Goal: Information Seeking & Learning: Learn about a topic

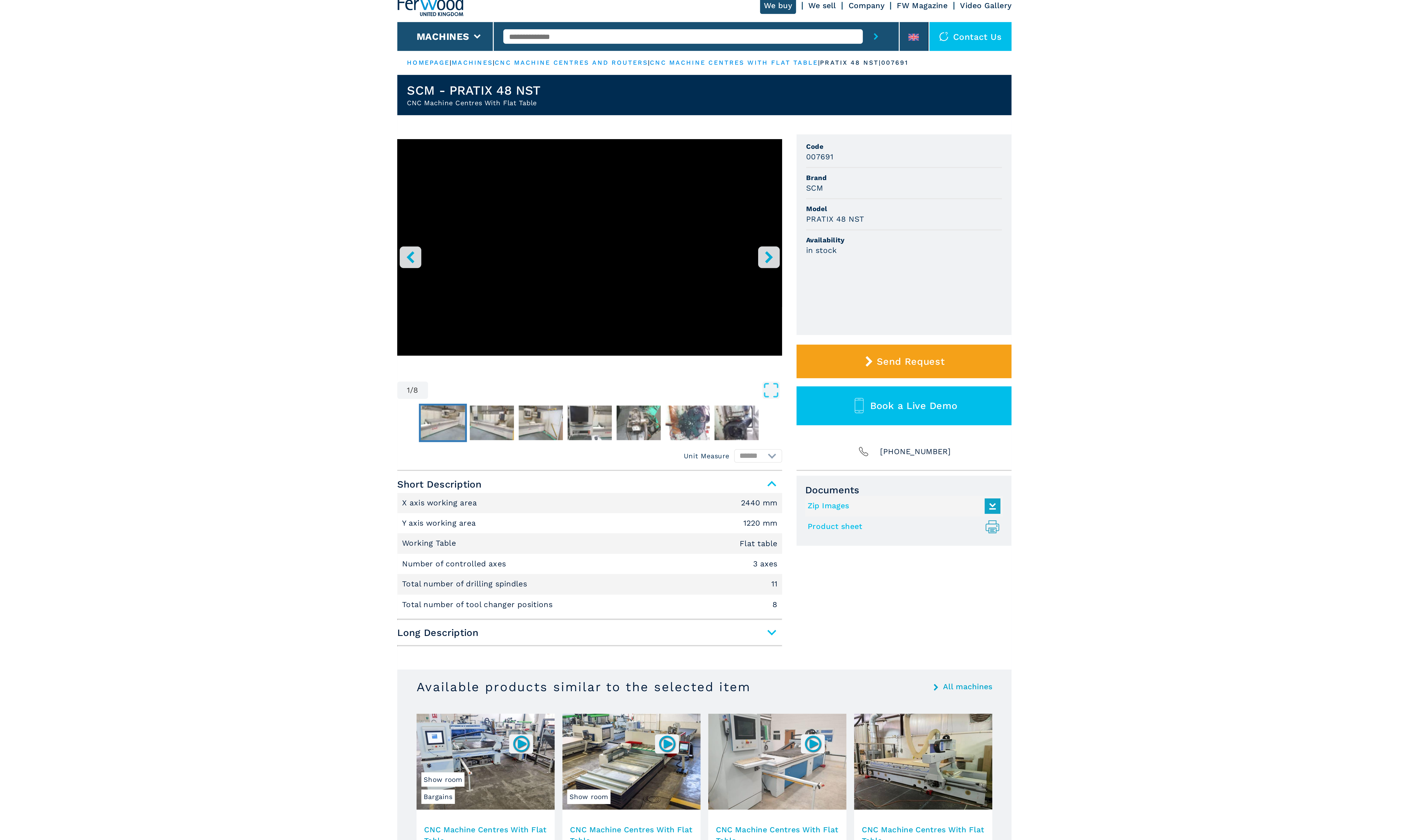
click at [588, 194] on img "Go to Slide 2" at bounding box center [589, 198] width 20 height 16
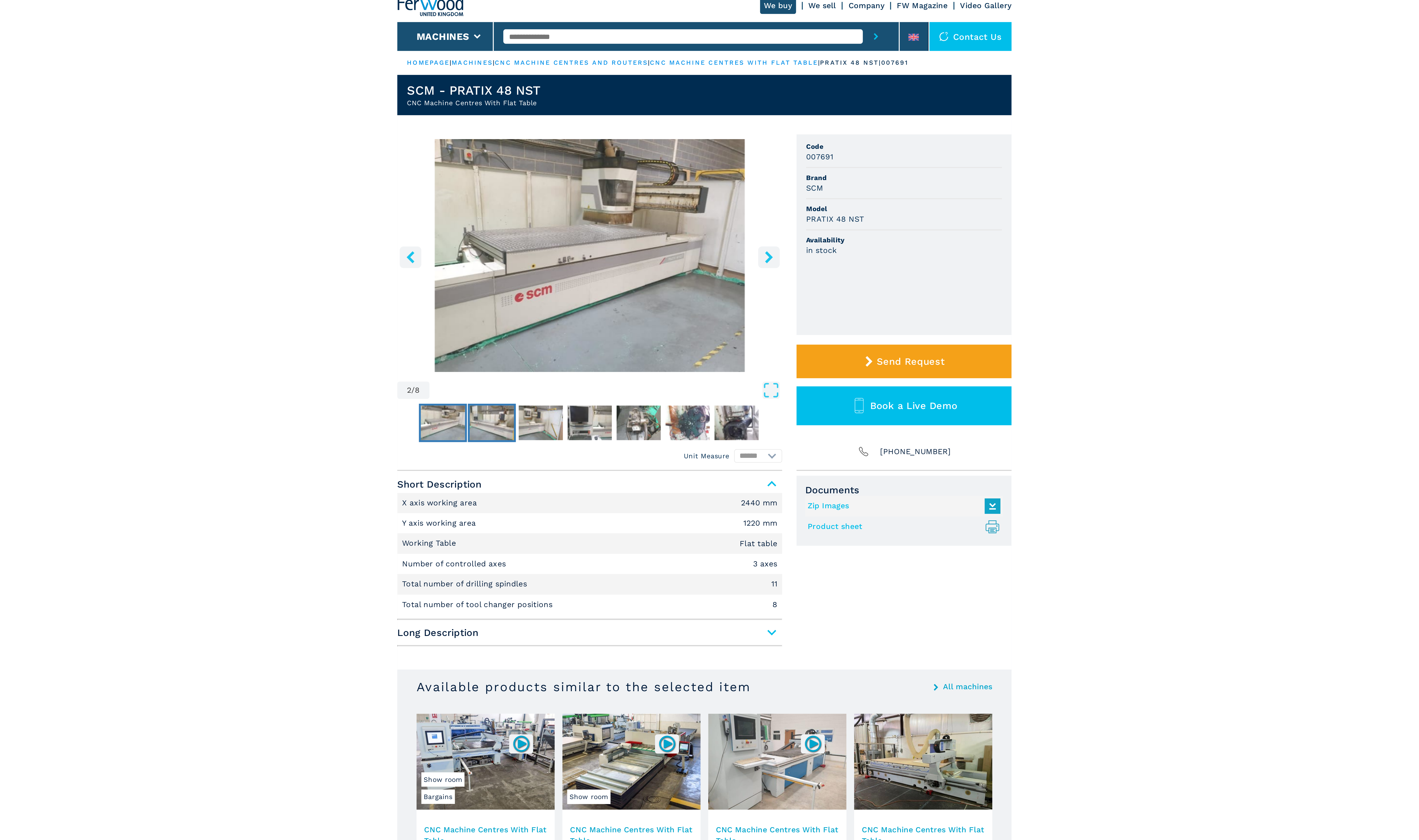
click at [609, 198] on img "Go to Slide 3" at bounding box center [612, 198] width 20 height 16
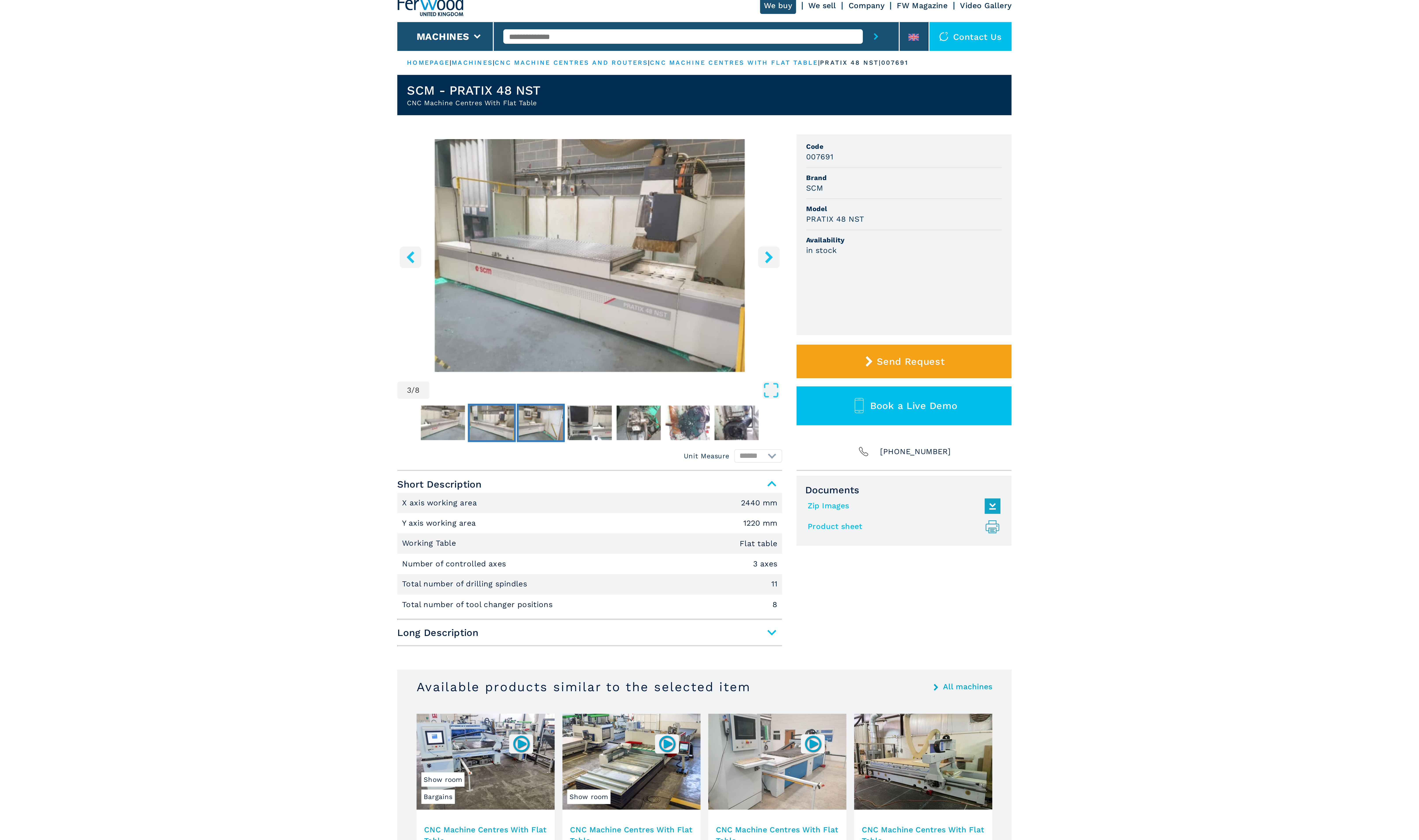
click at [631, 198] on img "Go to Slide 4" at bounding box center [634, 198] width 20 height 16
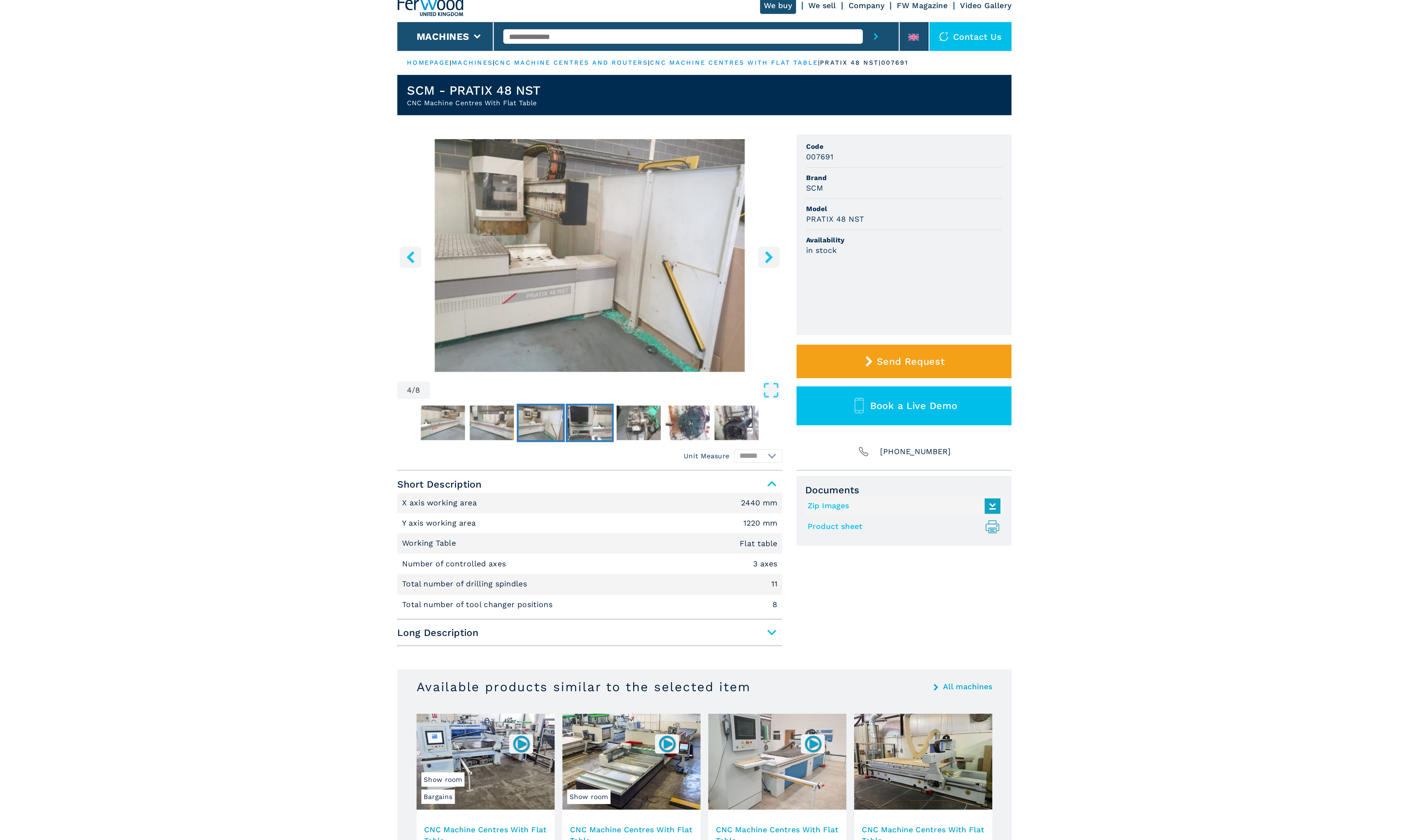
click at [658, 198] on img "Go to Slide 5" at bounding box center [657, 198] width 20 height 16
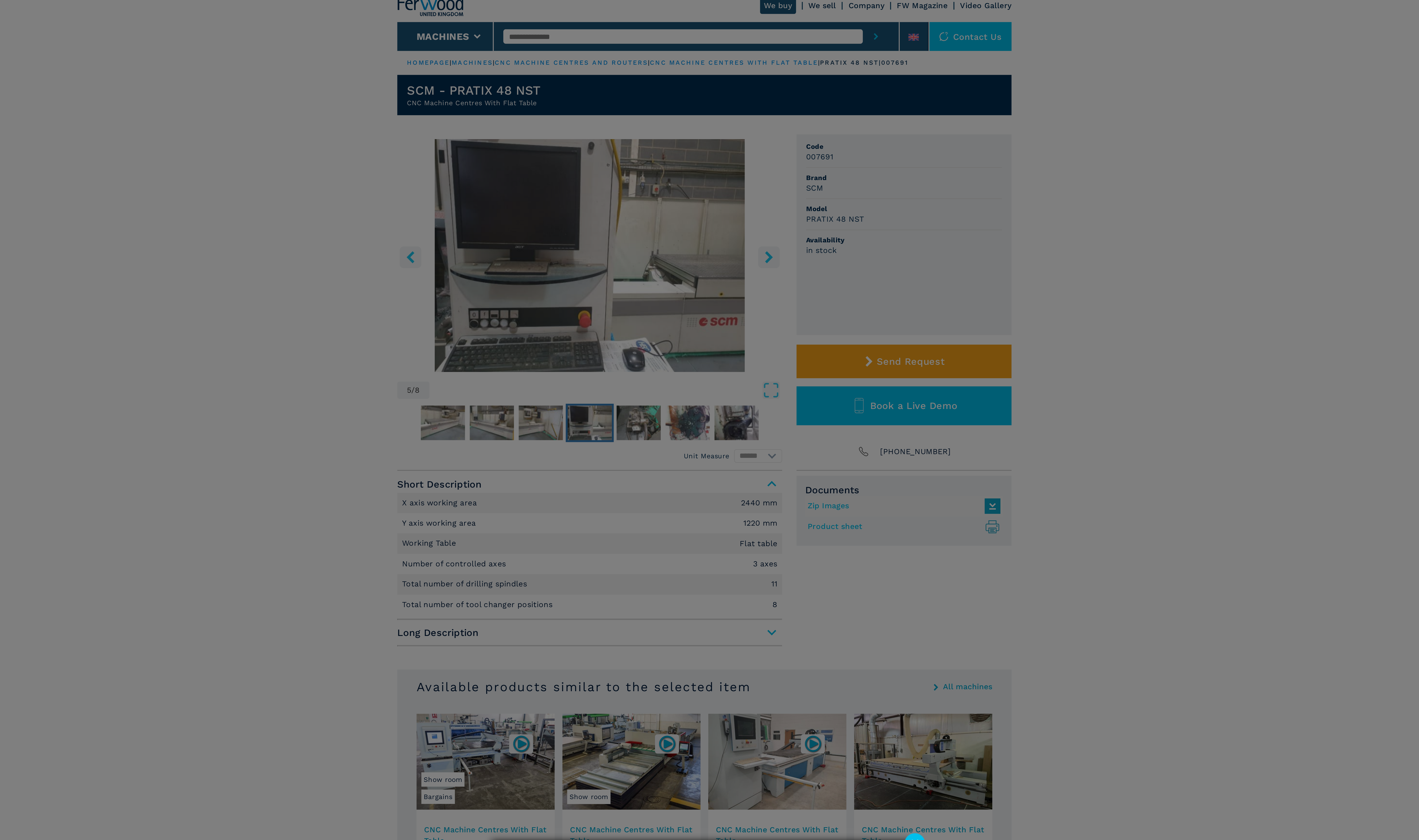
click at [678, 199] on div "newsletter Don't miss out the best available deals Sign up for the Ferwood news…" at bounding box center [710, 420] width 1419 height 840
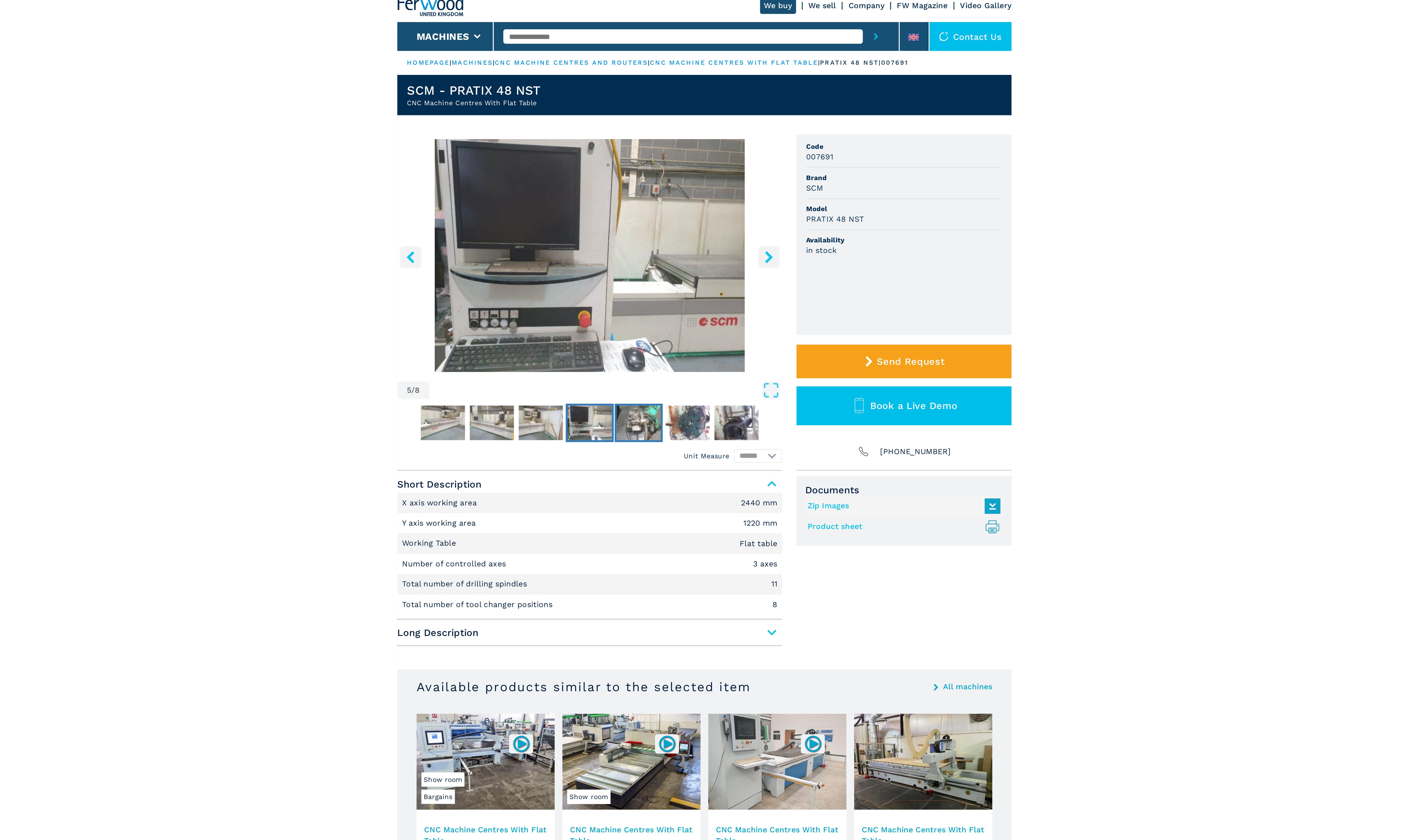
click at [678, 199] on img "Go to Slide 6" at bounding box center [679, 198] width 20 height 16
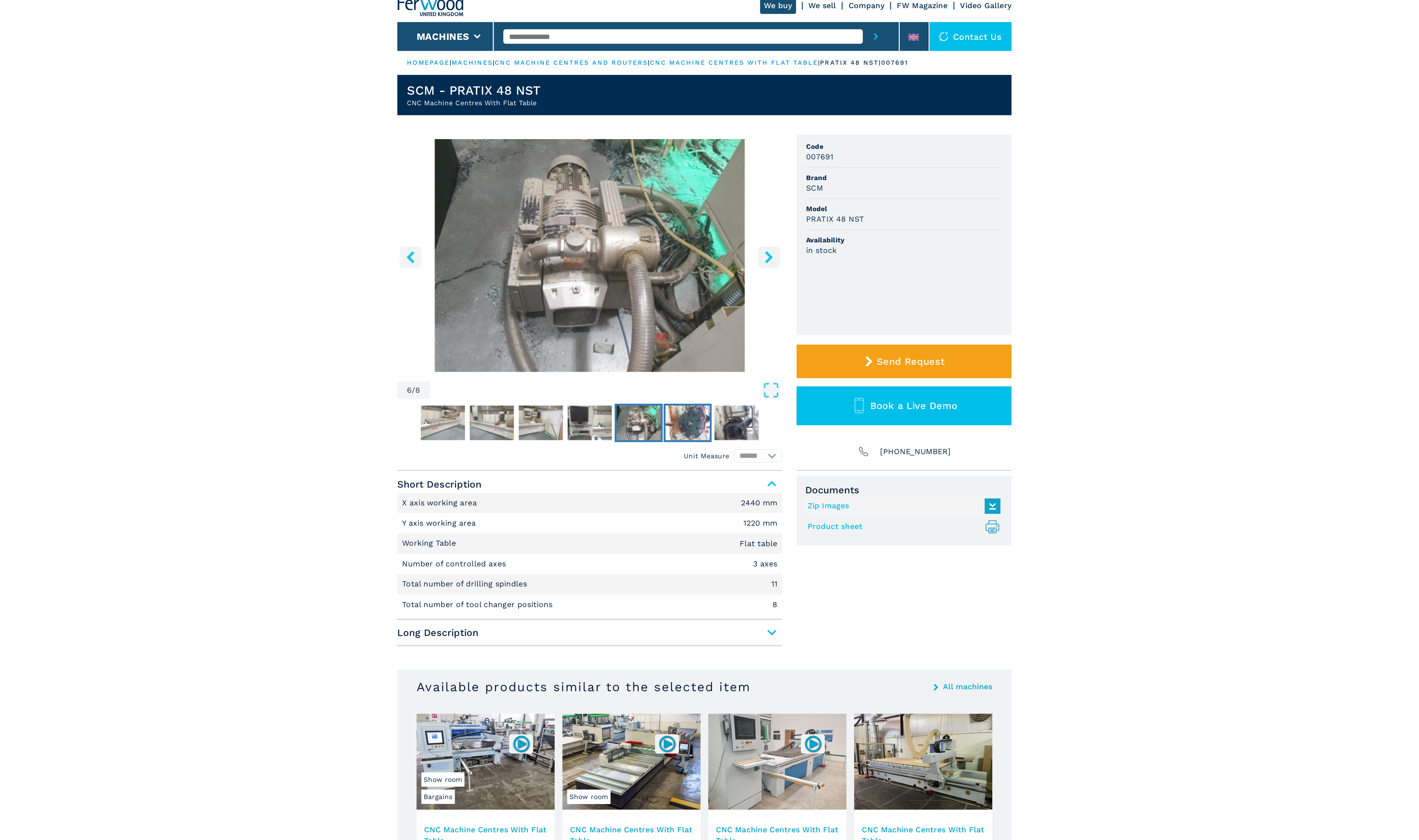
click at [700, 200] on img "Go to Slide 7" at bounding box center [702, 198] width 20 height 16
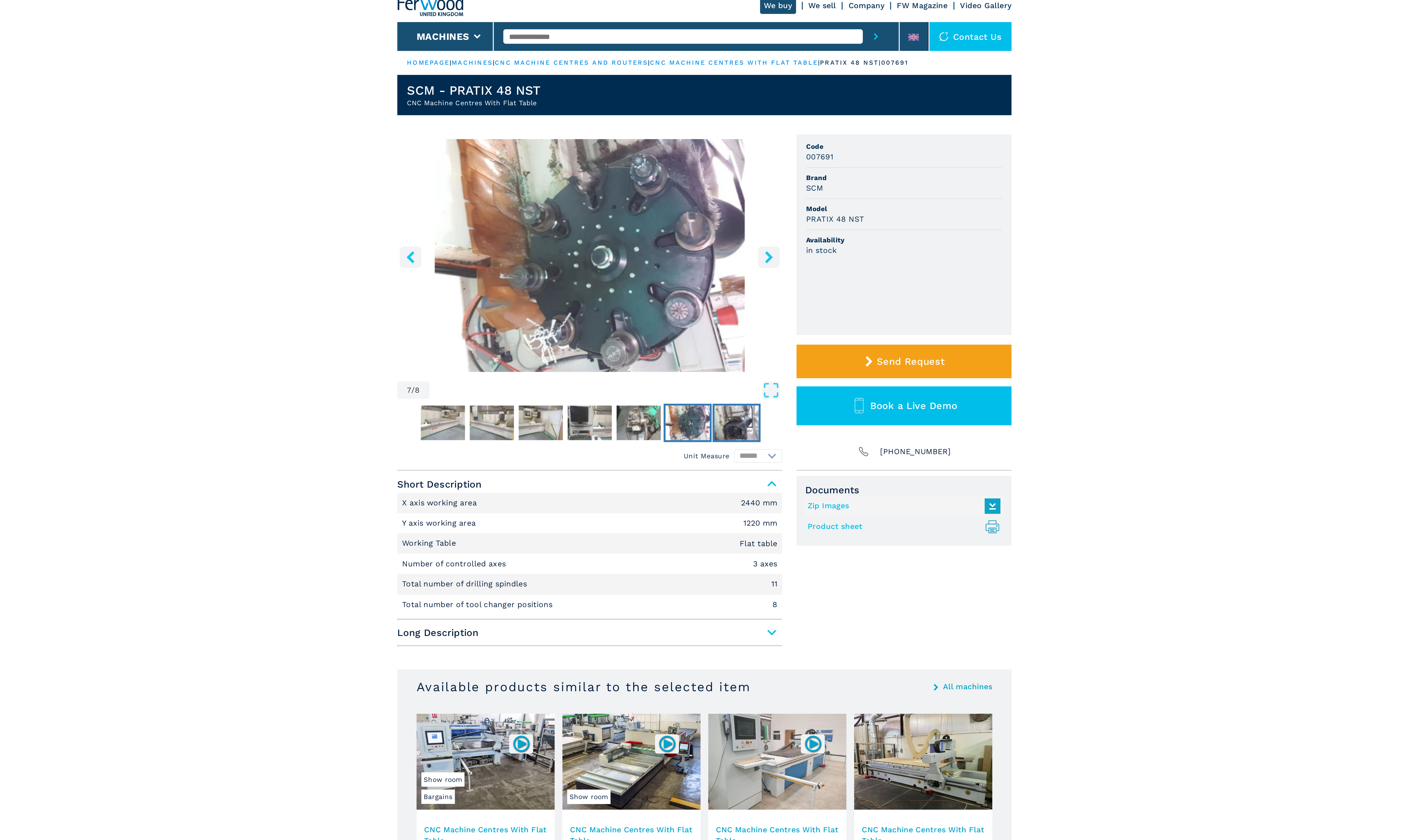
click at [722, 199] on img "Go to Slide 8" at bounding box center [724, 198] width 20 height 16
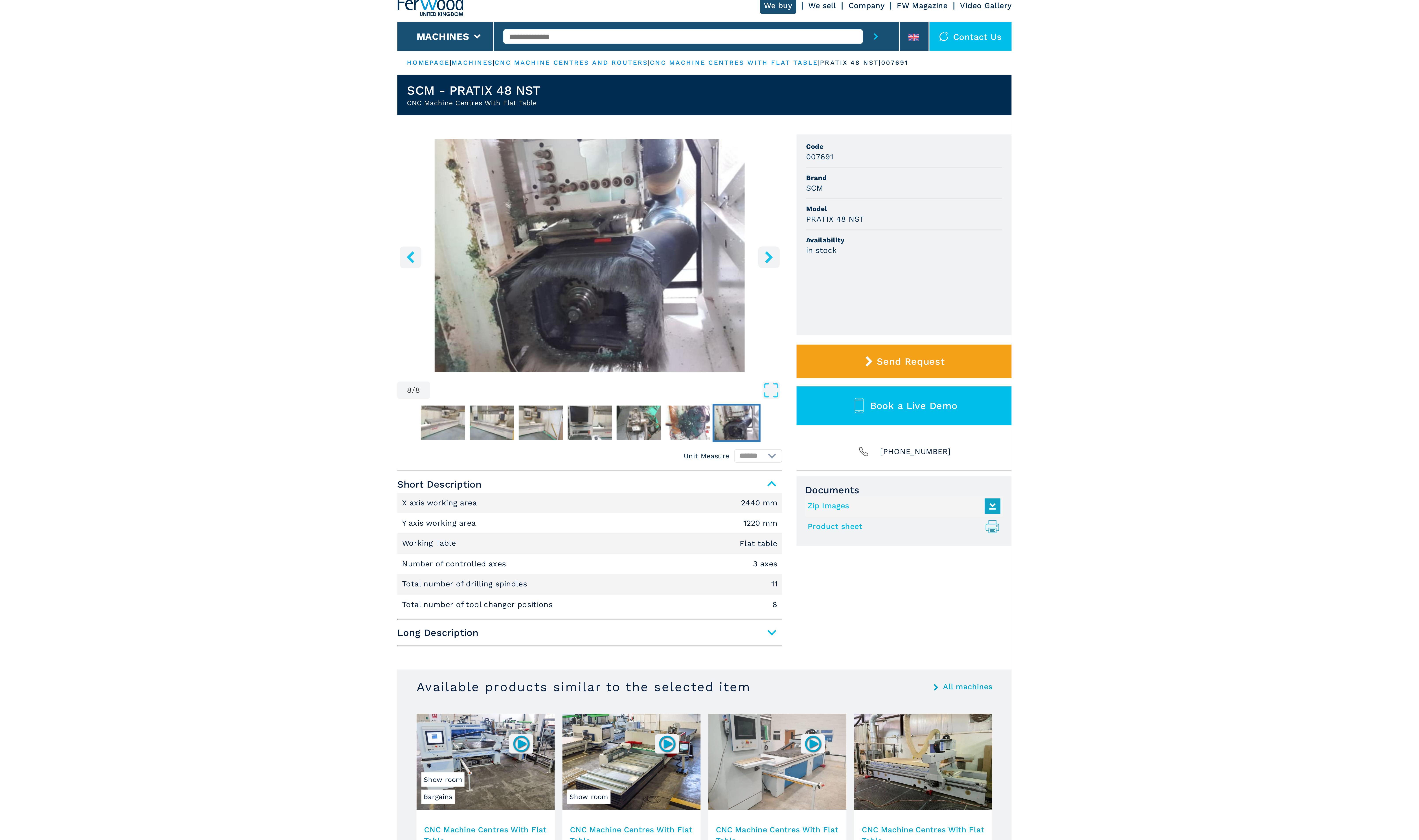
click at [738, 120] on icon "right-button" at bounding box center [739, 123] width 6 height 6
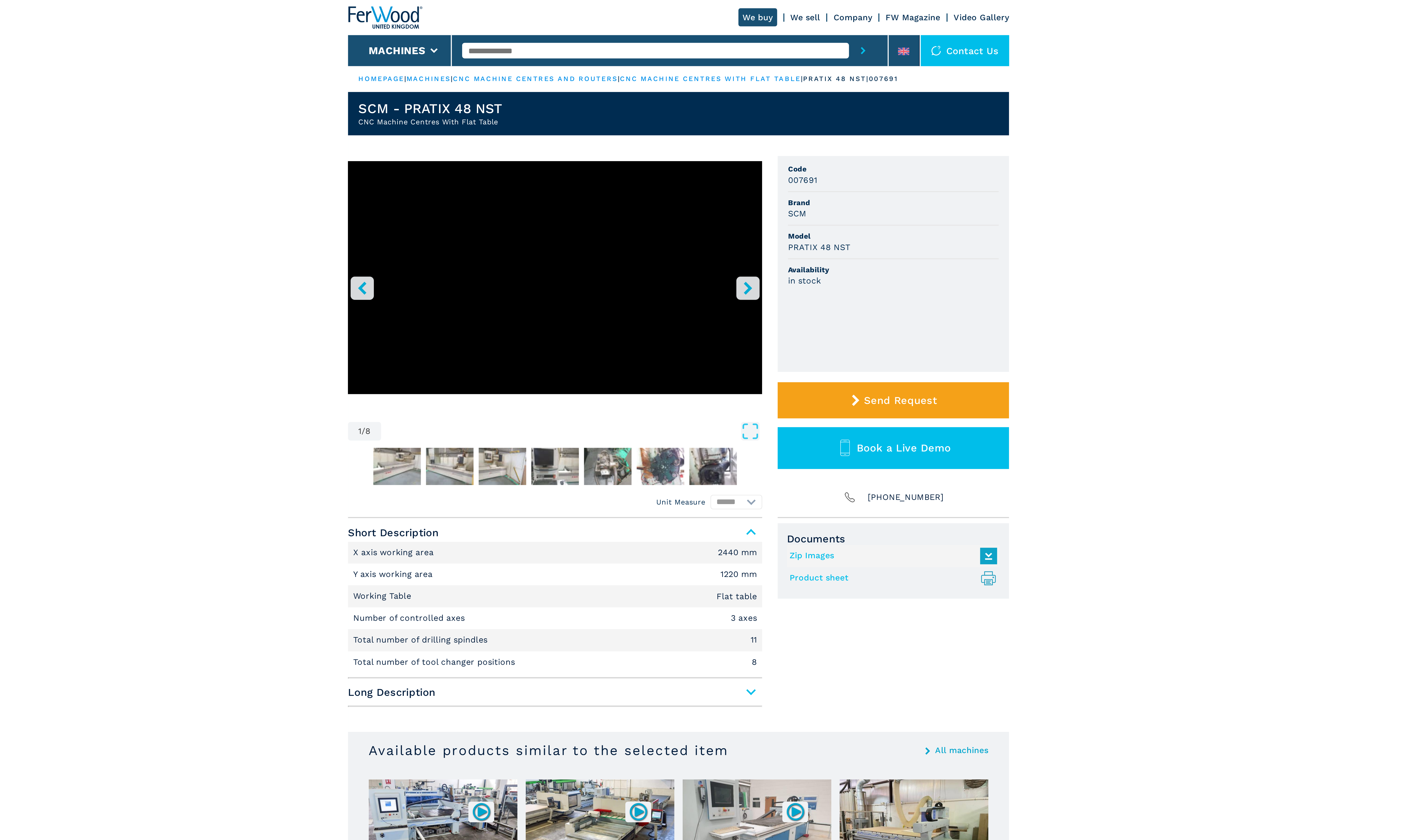
click at [751, 118] on div "1 / 8 Unit Measure ****** ******** Code 007691 Brand SCM Model PRATIX 48 NST Av…" at bounding box center [709, 144] width 281 height 154
click at [739, 124] on icon "right-button" at bounding box center [739, 123] width 3 height 6
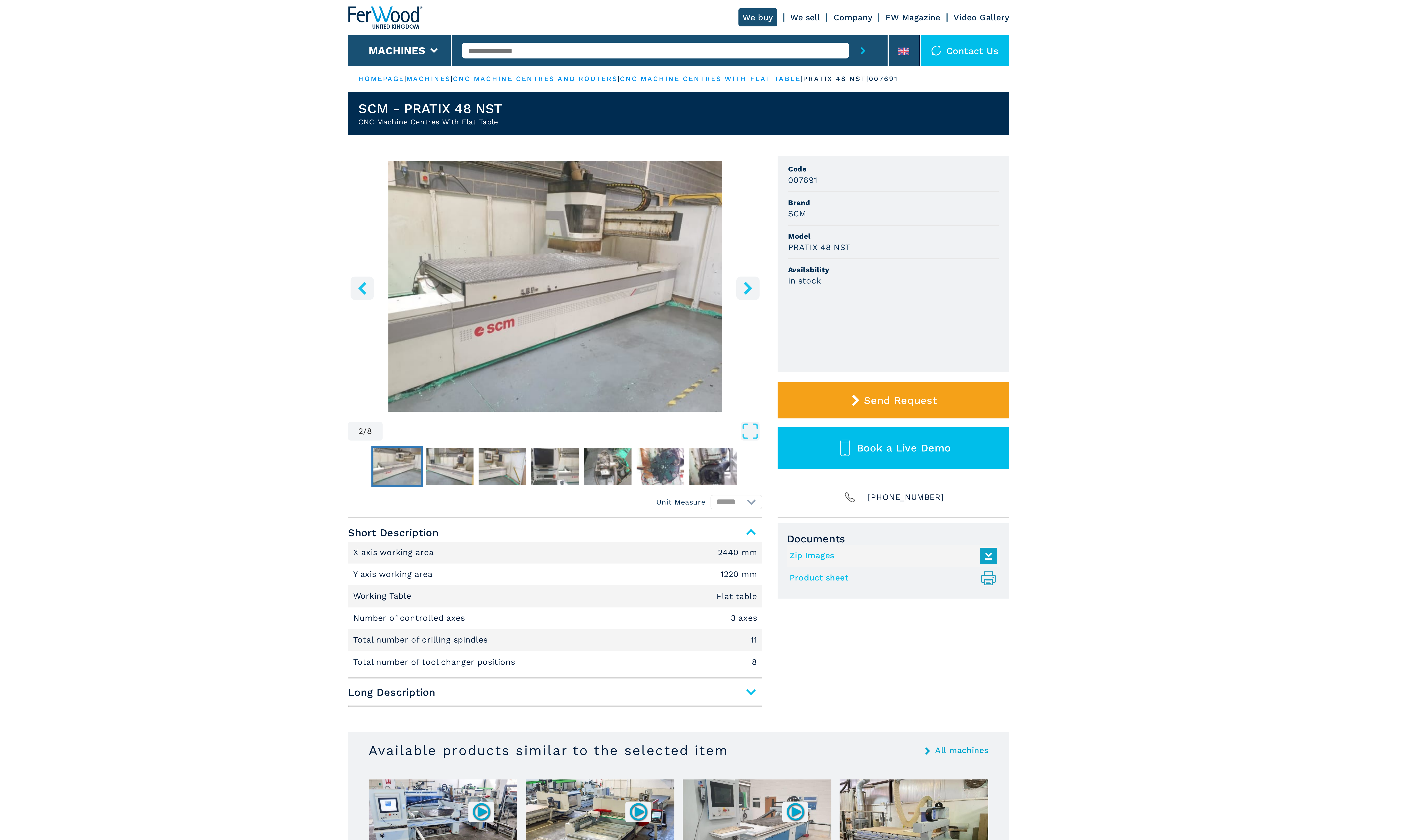
click at [739, 122] on icon "right-button" at bounding box center [739, 123] width 3 height 6
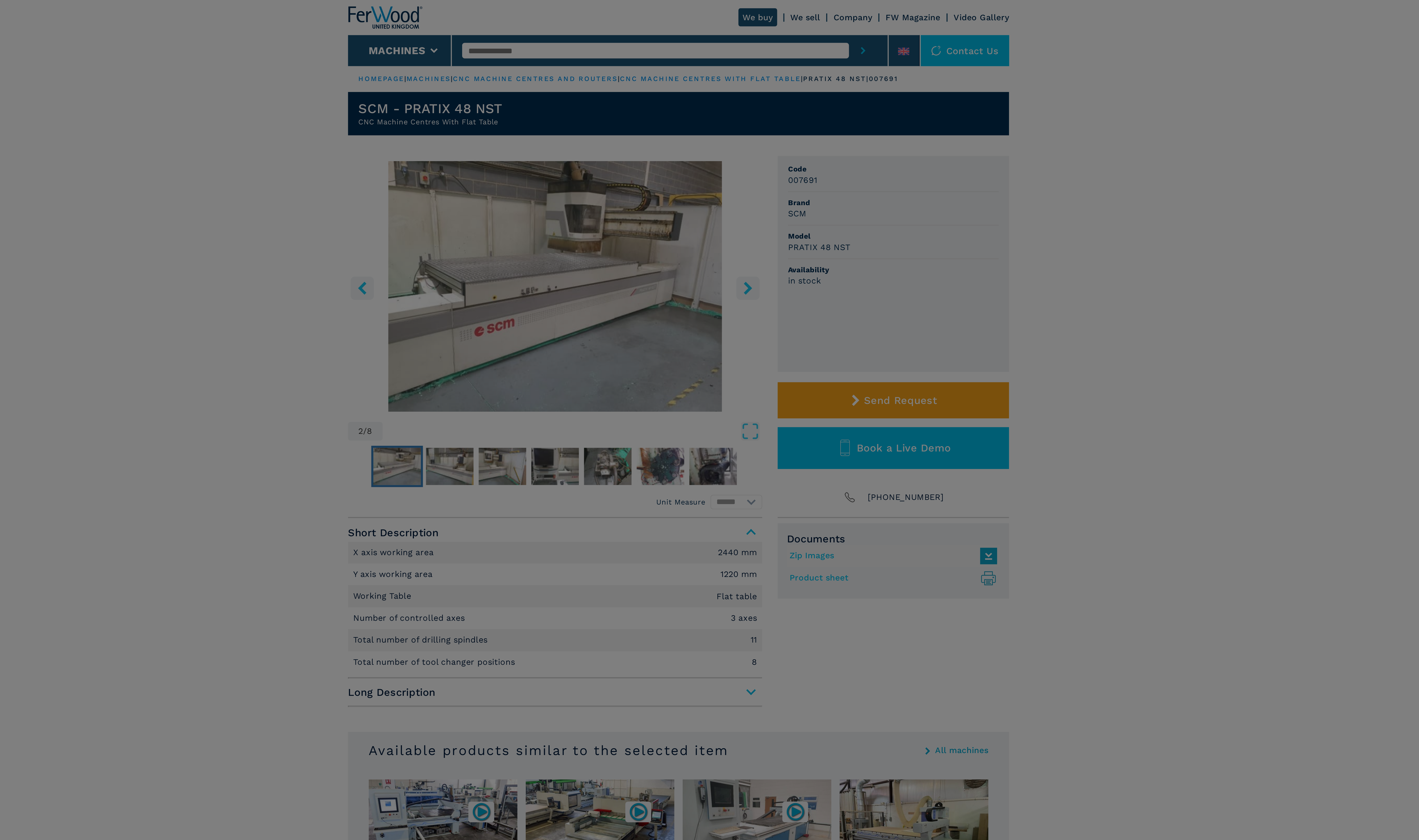
click at [735, 124] on div "newsletter Don't miss out the best available deals Sign up for the Ferwood news…" at bounding box center [710, 420] width 1419 height 840
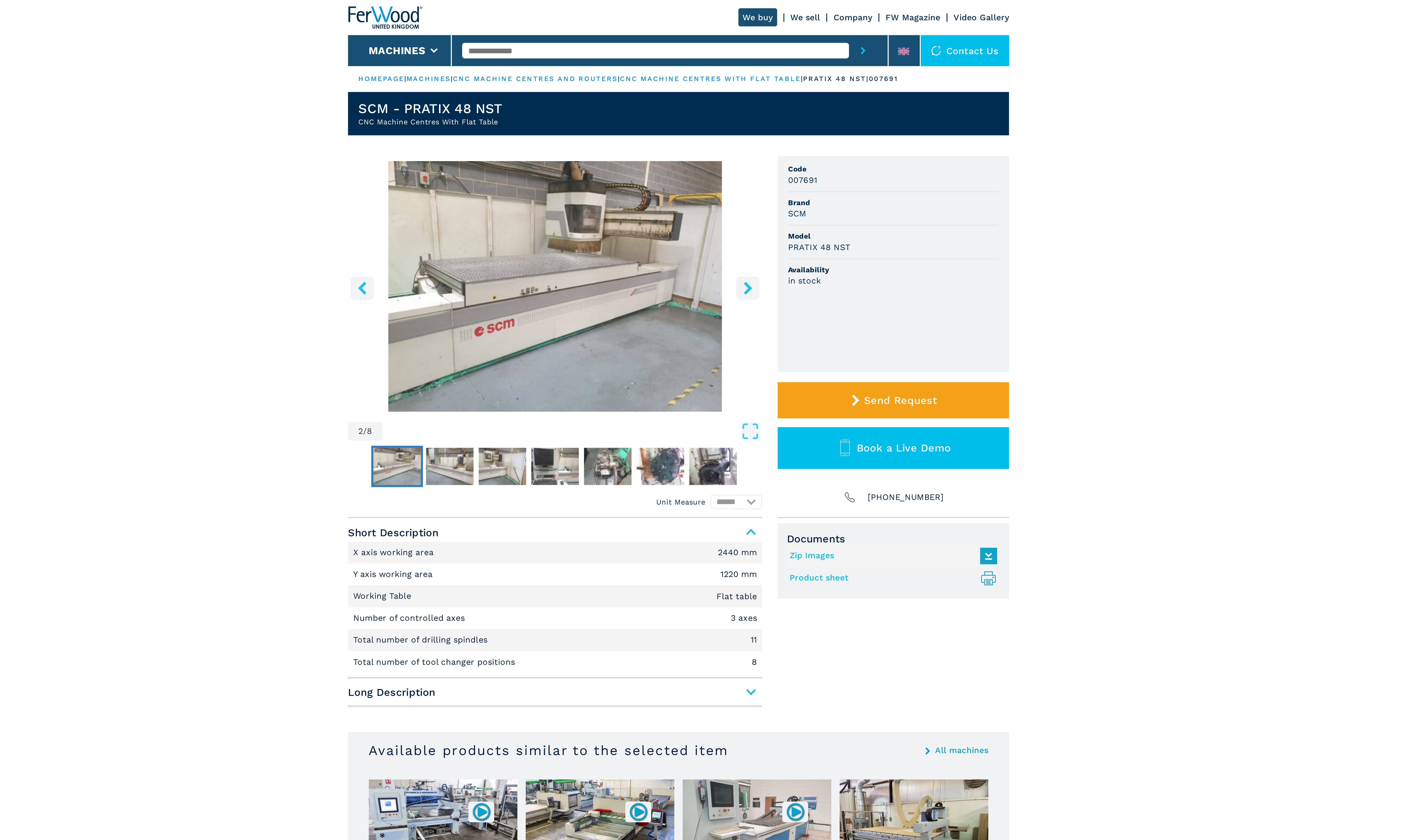
click at [732, 122] on img "Go to Slide 2" at bounding box center [657, 122] width 176 height 107
